Goal: Find specific page/section: Find specific page/section

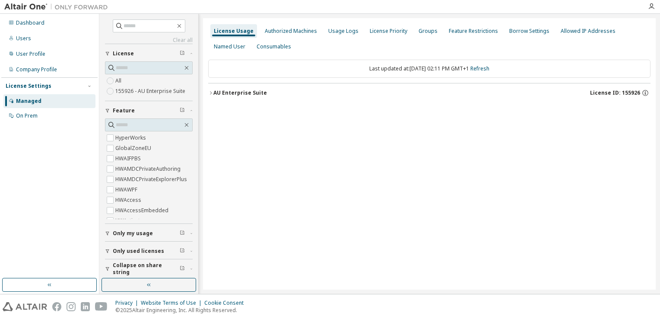
click at [654, 10] on div at bounding box center [651, 6] width 17 height 13
click at [650, 8] on icon "button" at bounding box center [651, 6] width 7 height 7
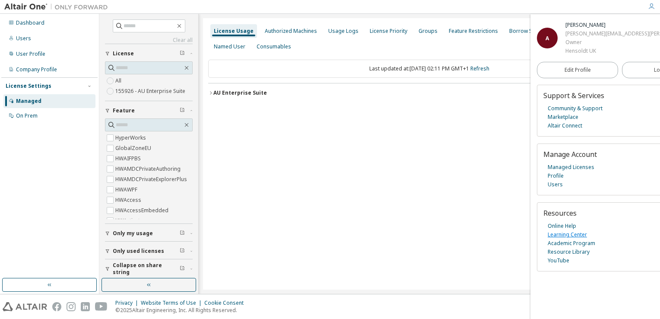
click at [570, 235] on link "Learning Center" at bounding box center [567, 234] width 39 height 9
